Goal: Task Accomplishment & Management: Complete application form

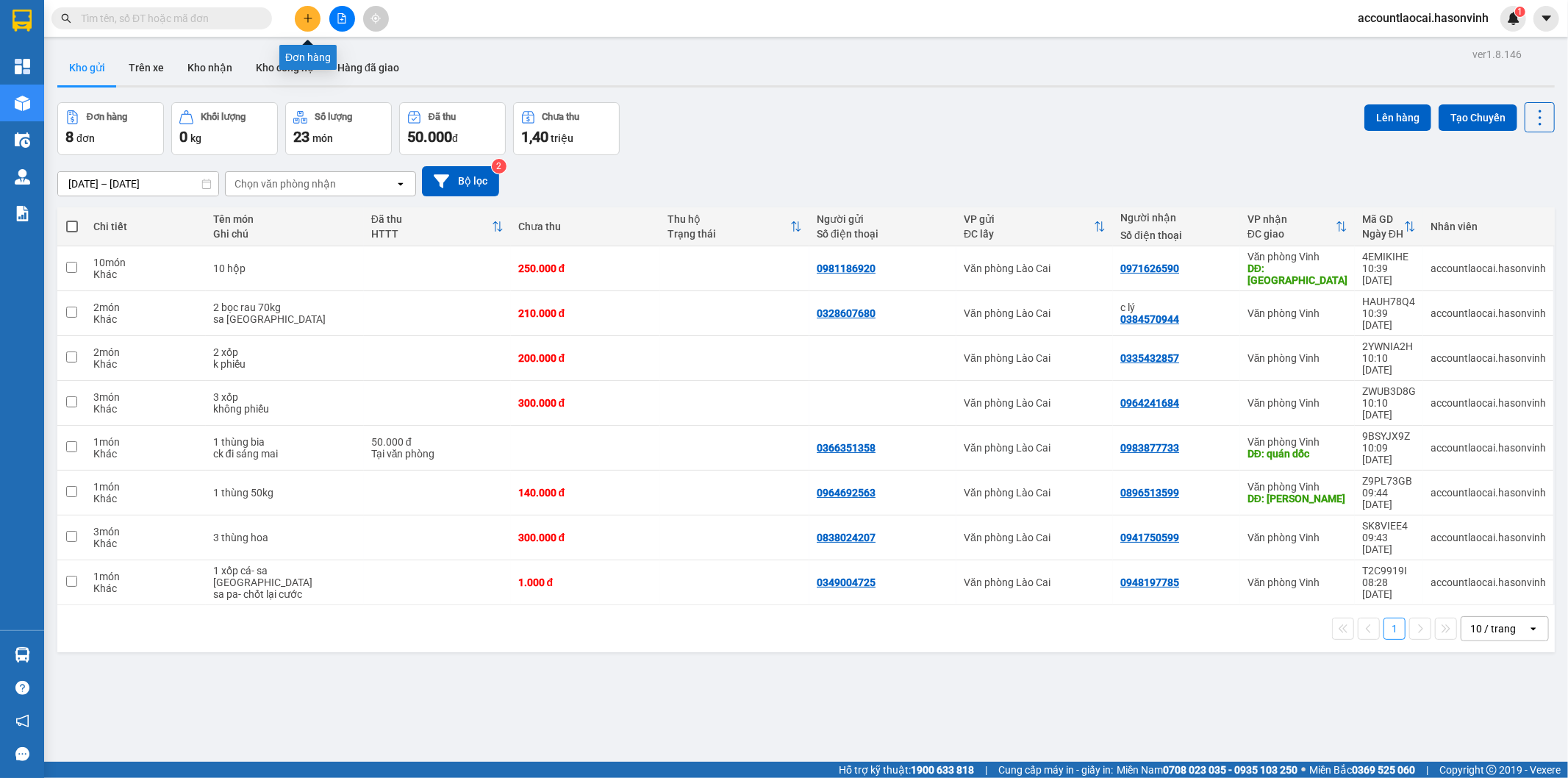
click at [309, 10] on button at bounding box center [307, 18] width 26 height 26
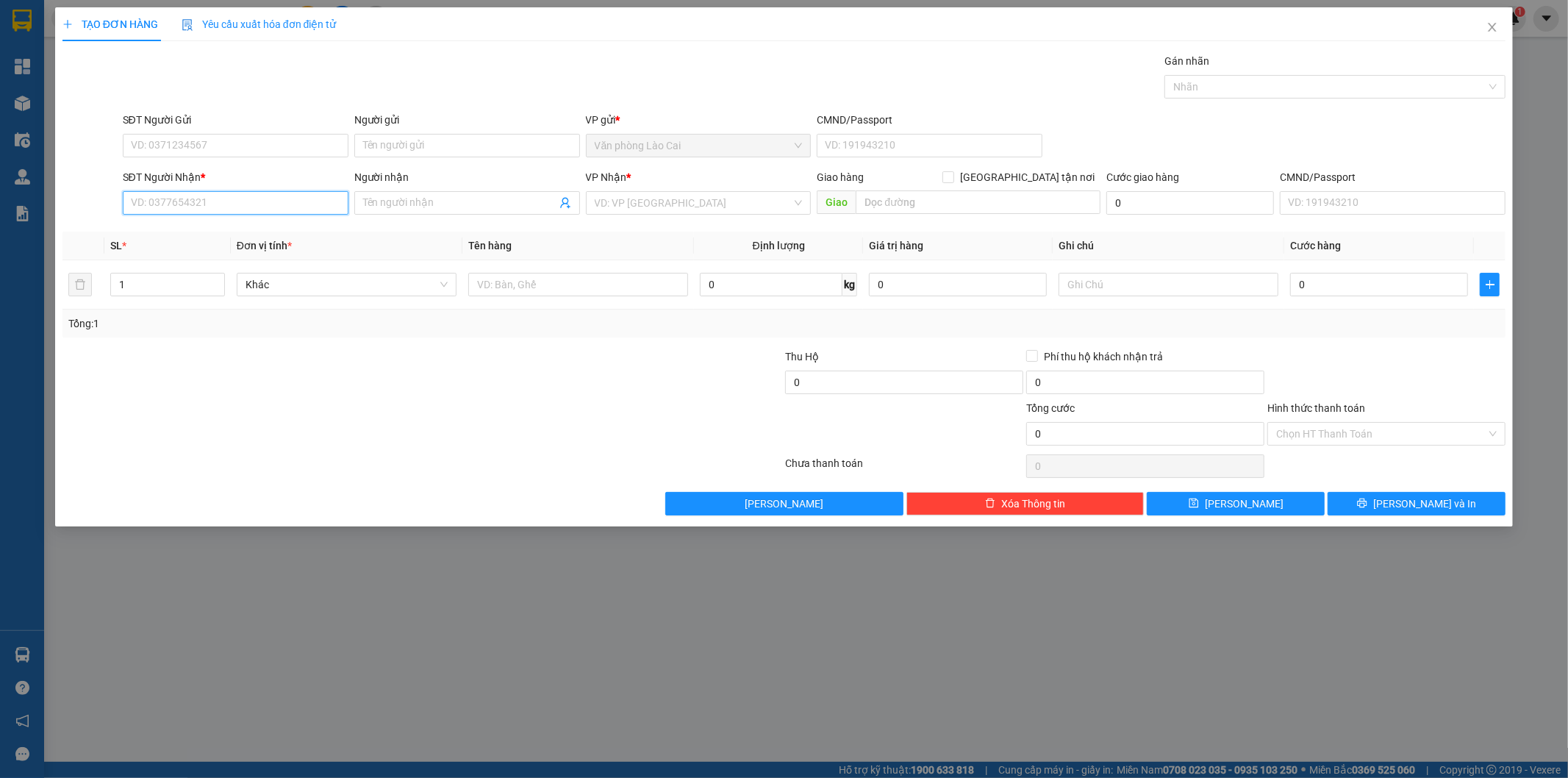
click at [269, 200] on input "SĐT Người Nhận *" at bounding box center [235, 203] width 226 height 24
click at [269, 200] on input "786" at bounding box center [235, 203] width 226 height 24
click at [174, 230] on div "0941236786" at bounding box center [236, 232] width 208 height 16
type input "0941236786"
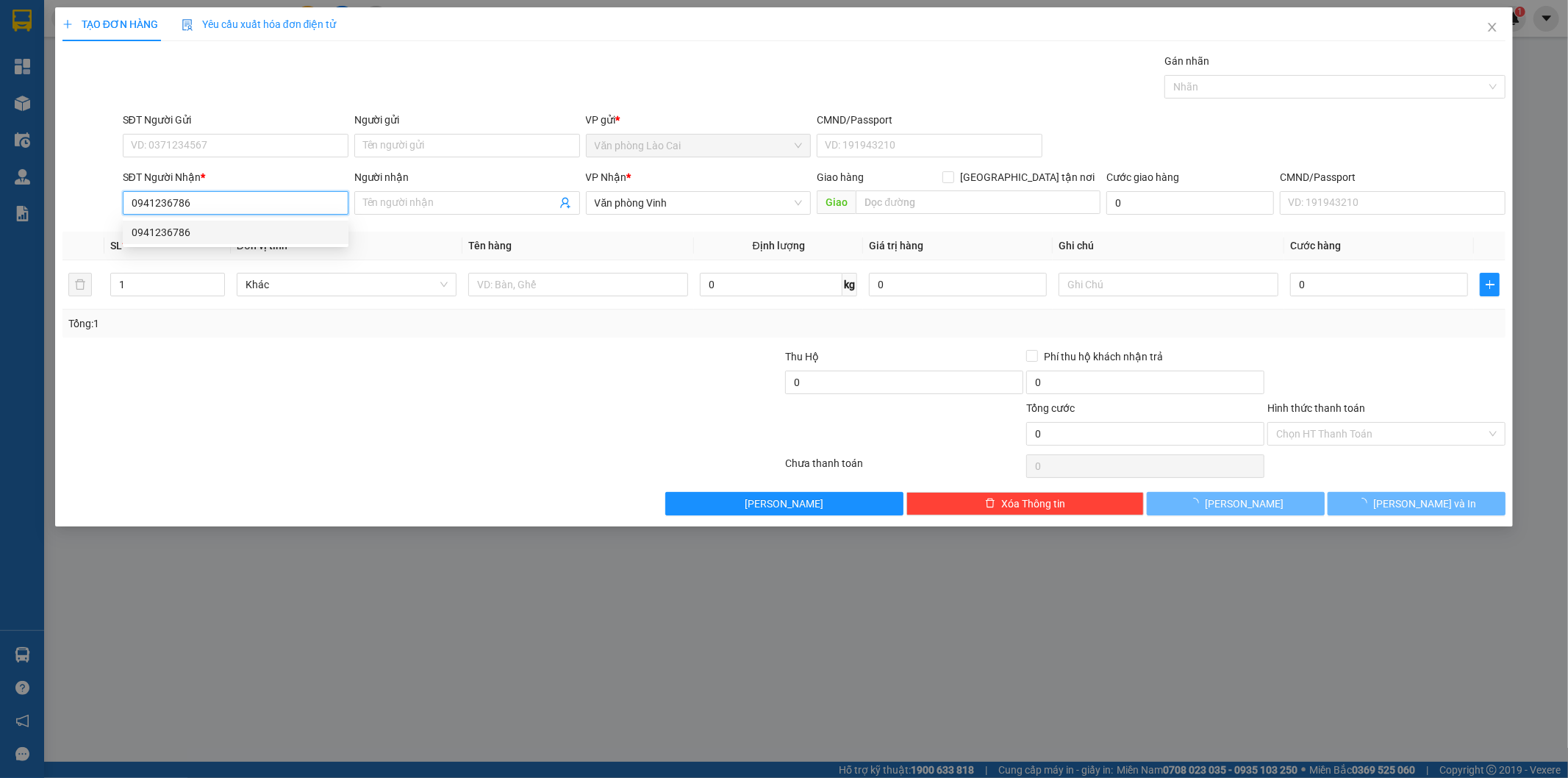
type input "80.000"
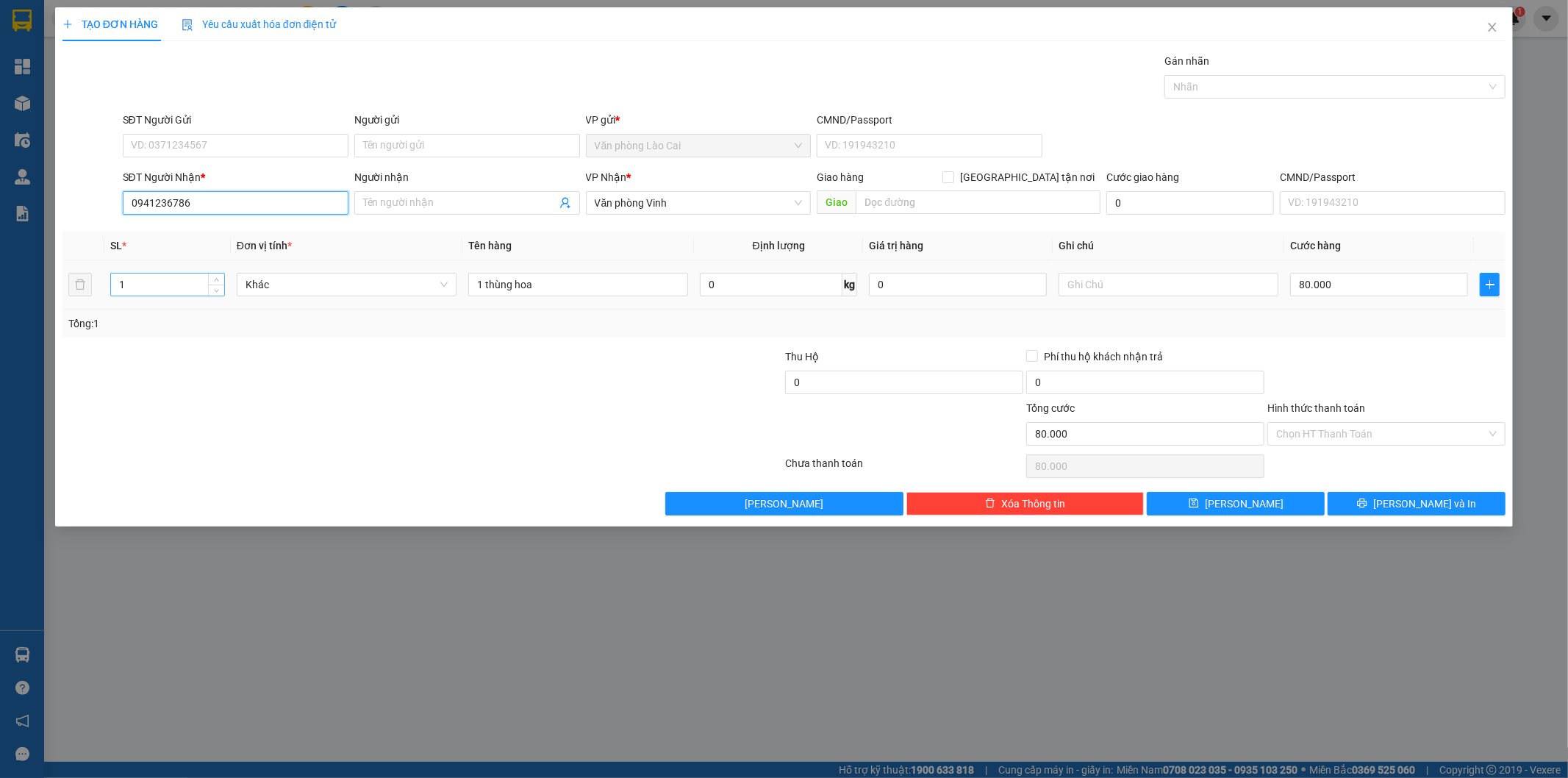
type input "0941236786"
drag, startPoint x: 139, startPoint y: 282, endPoint x: 22, endPoint y: 272, distance: 117.4
click at [22, 272] on div "TẠO ĐƠN HÀNG Yêu cầu xuất hóa đơn điện tử Transit Pickup Surcharge Ids Transit …" at bounding box center [784, 389] width 1568 height 778
type input "4"
drag, startPoint x: 483, startPoint y: 284, endPoint x: 462, endPoint y: 285, distance: 21.0
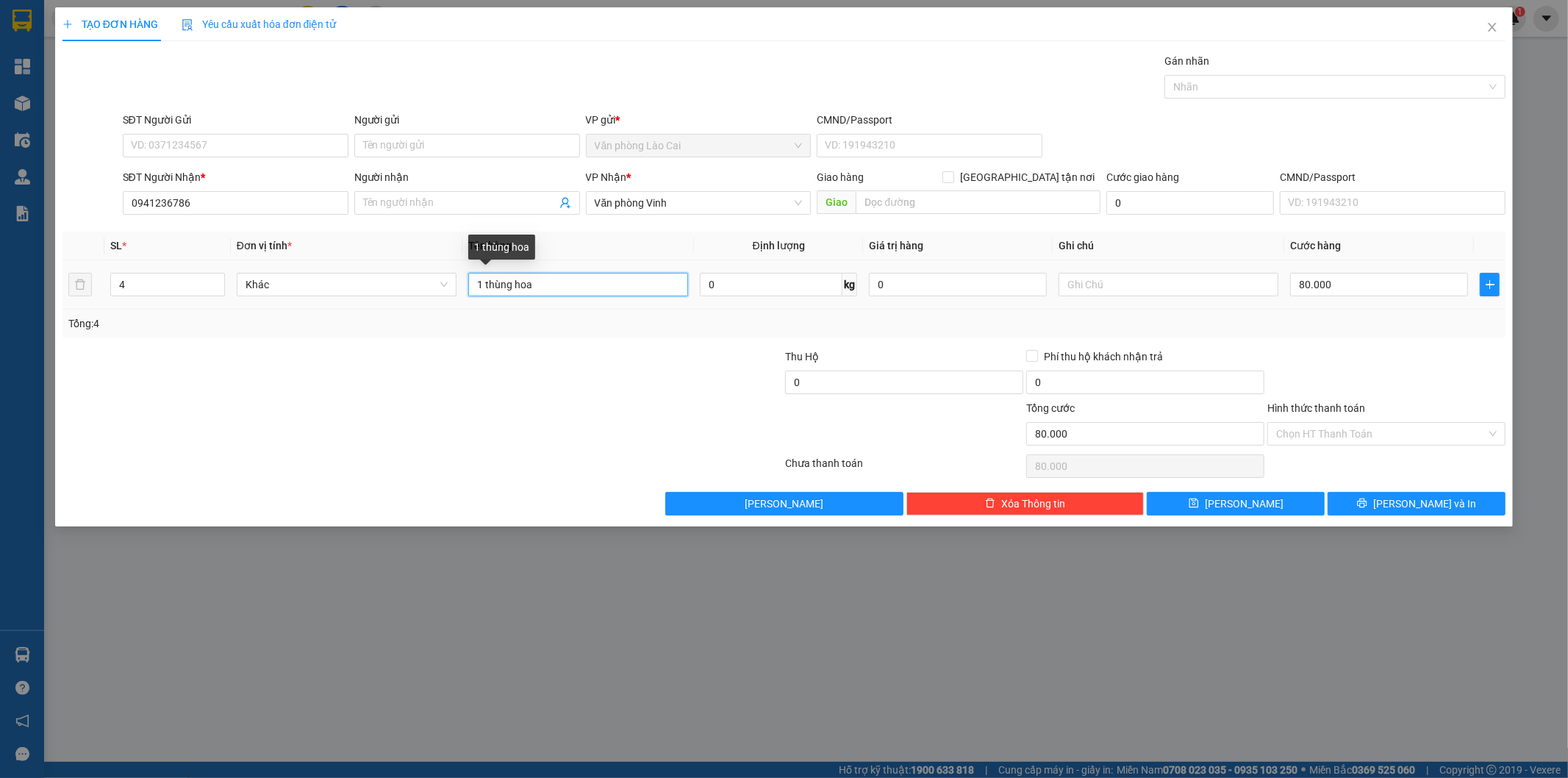
click at [463, 285] on td "1 thùng hoa" at bounding box center [578, 285] width 231 height 50
type input "4 thùng hoa"
click at [1341, 289] on input "80.000" at bounding box center [1379, 284] width 178 height 24
type input "5"
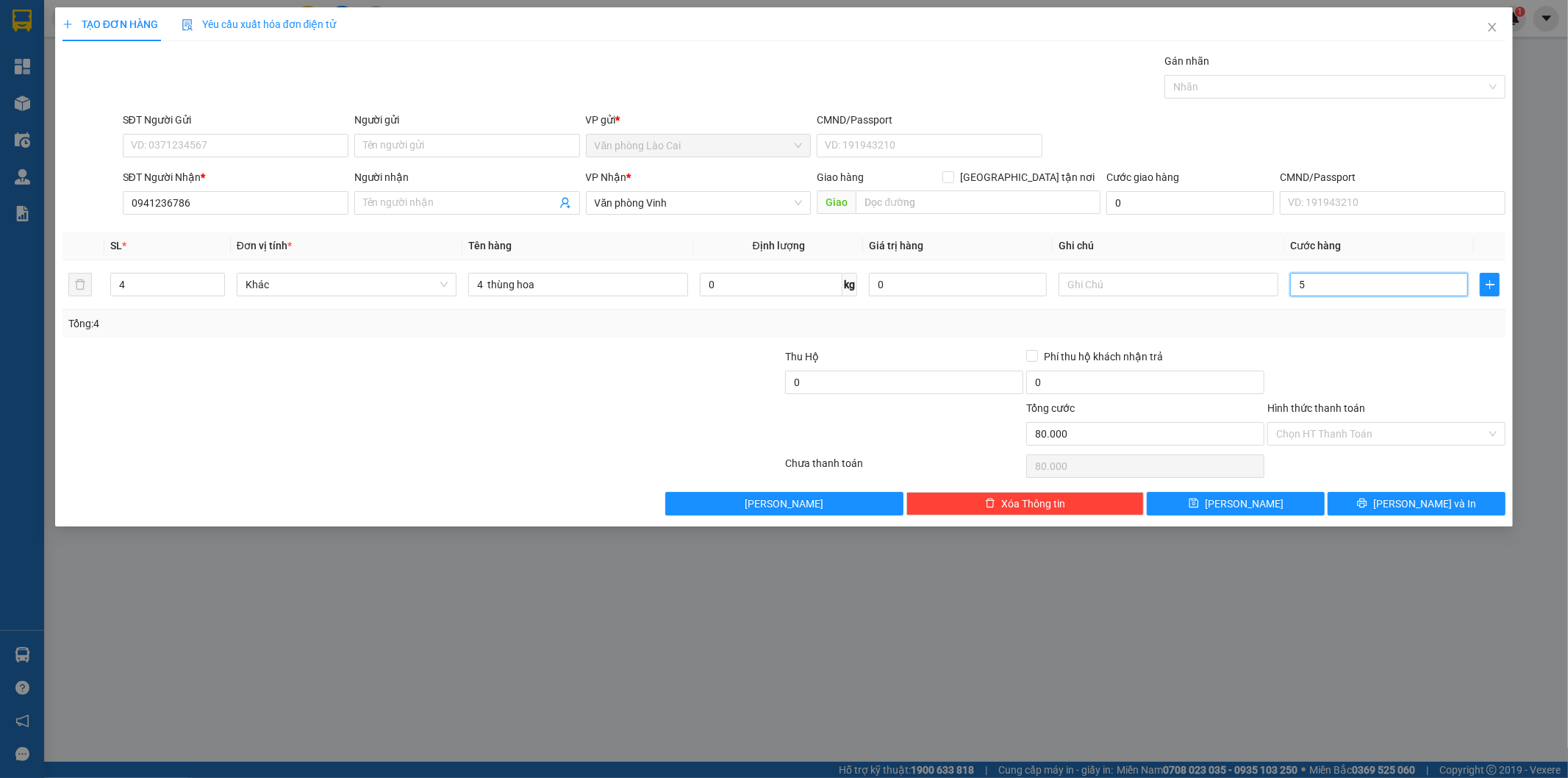
type input "5"
type input "55"
type input "550"
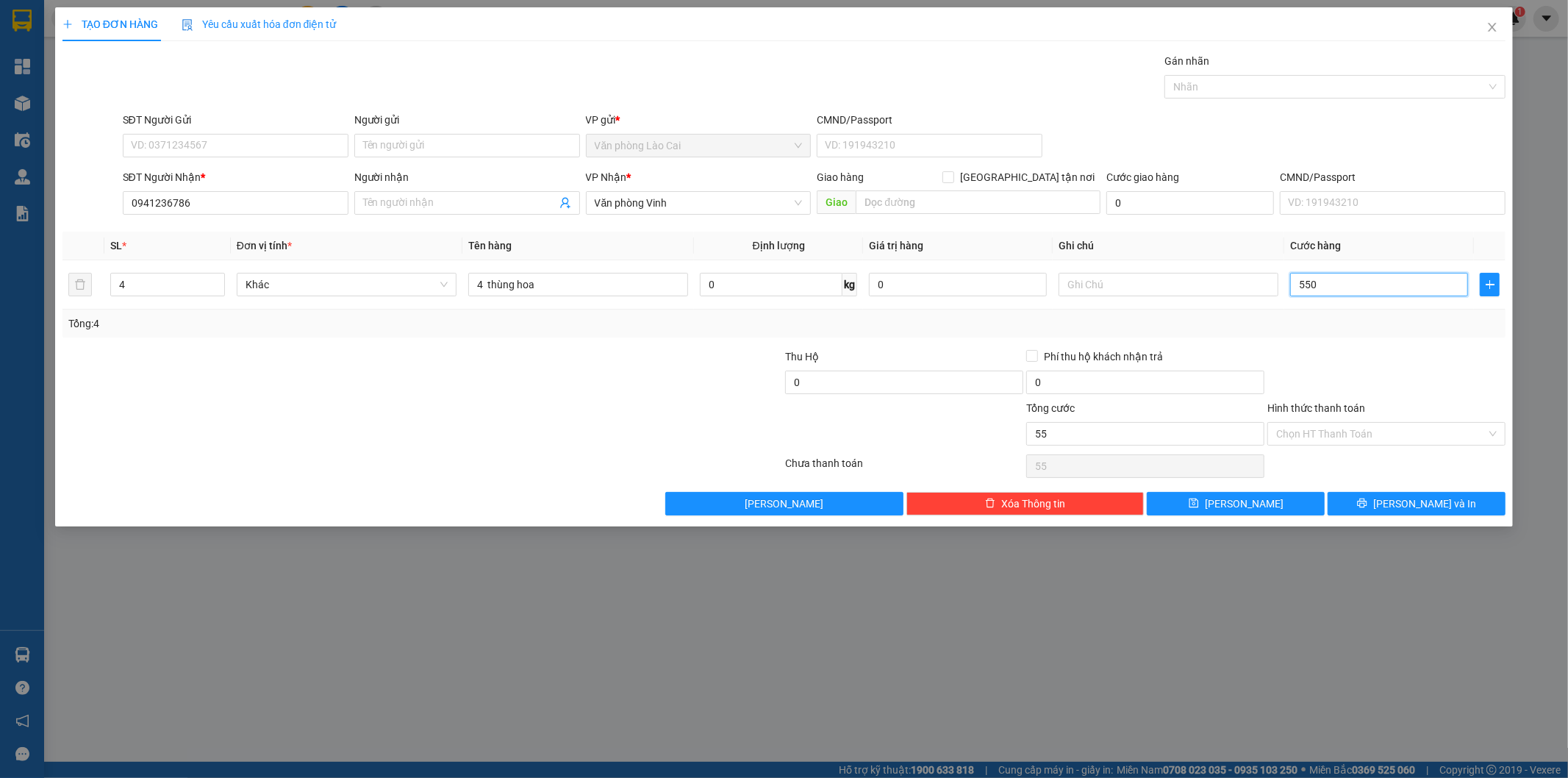
type input "550"
type input "550.000"
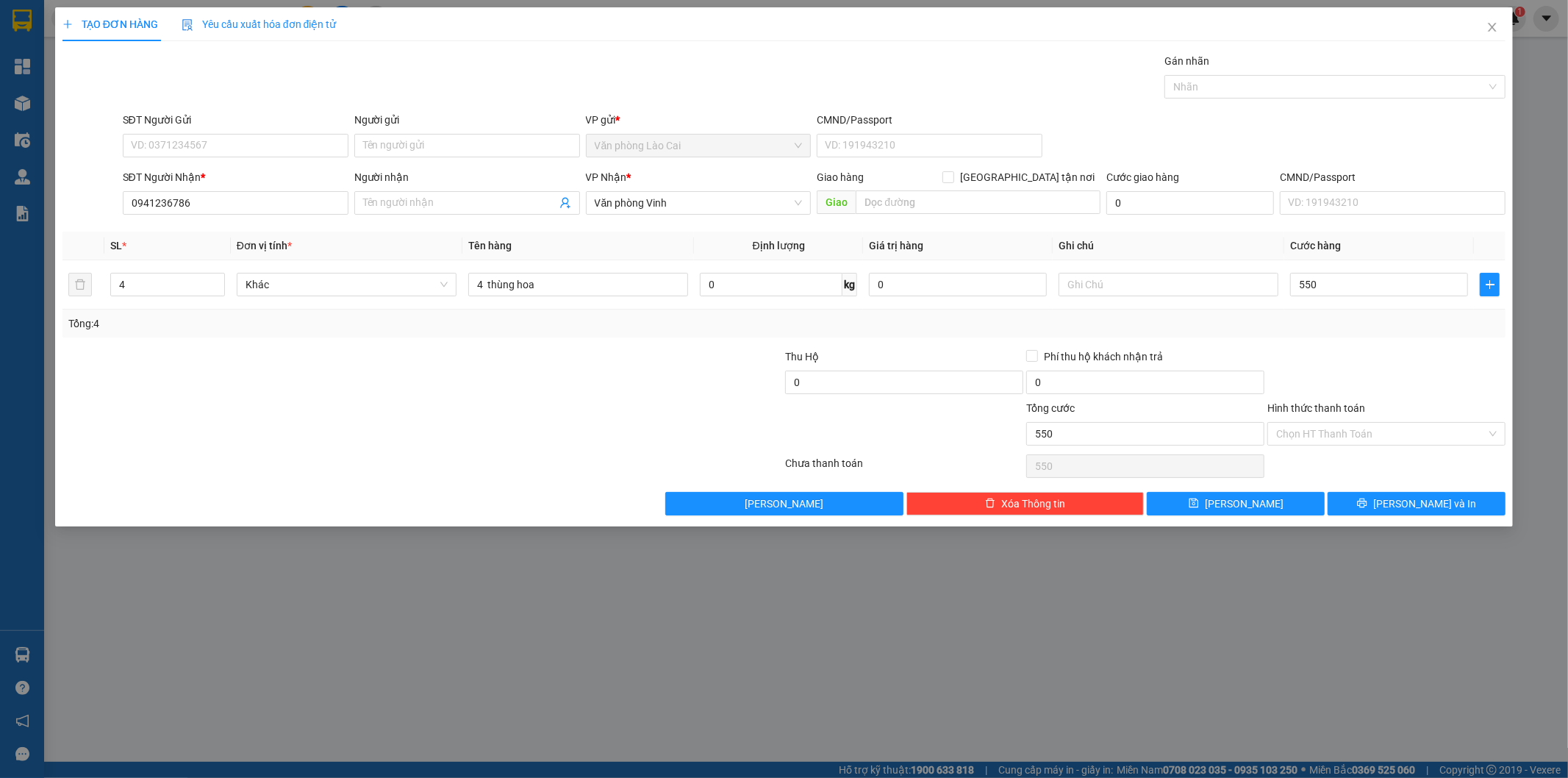
type input "550.000"
click at [1406, 357] on div at bounding box center [1386, 374] width 241 height 52
click at [1255, 501] on button "[PERSON_NAME]" at bounding box center [1236, 503] width 178 height 24
type input "0"
